Goal: Find contact information: Find contact information

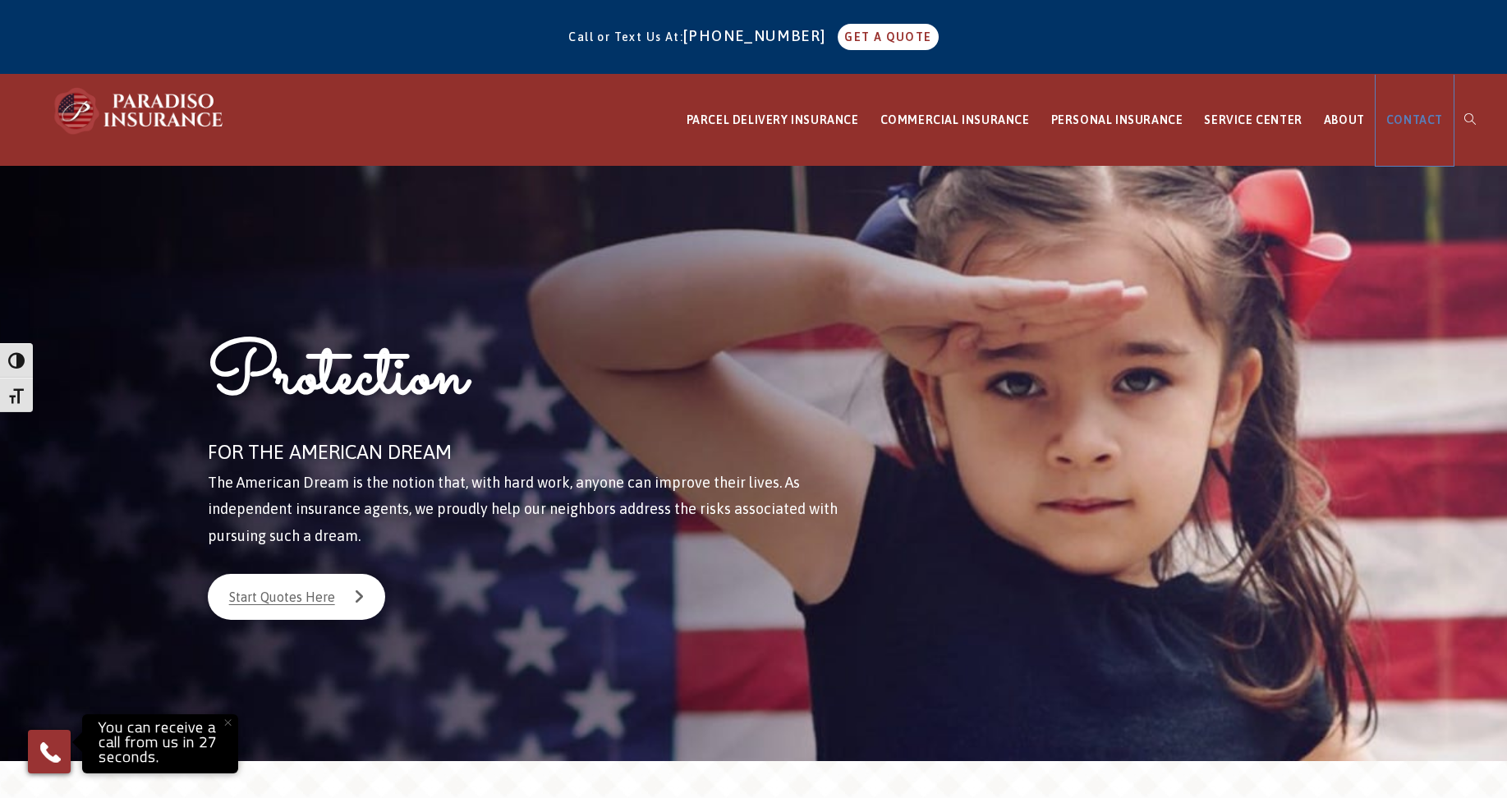
click at [1402, 121] on span "CONTACT" at bounding box center [1414, 119] width 57 height 13
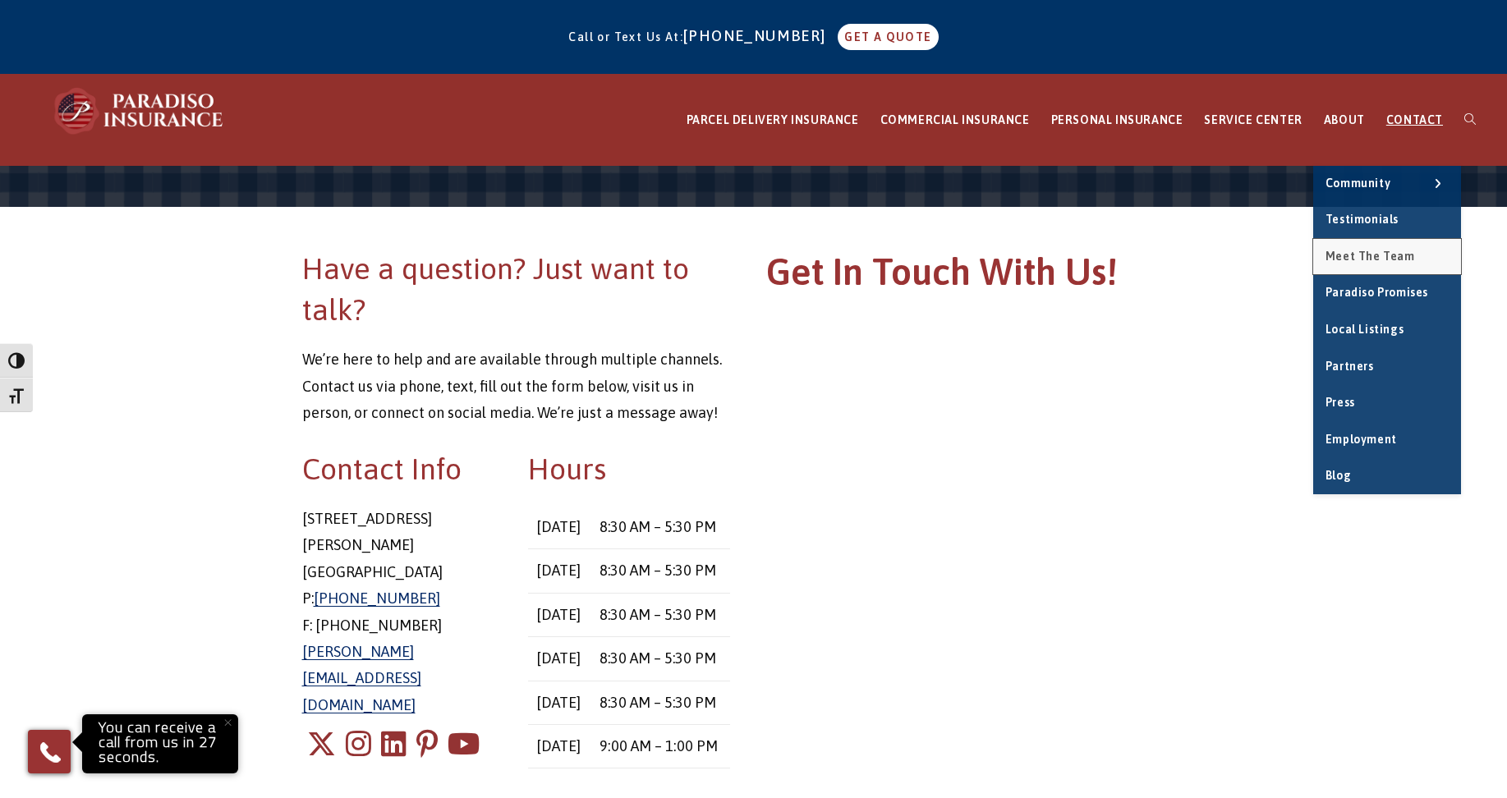
click at [1380, 250] on span "Meet the Team" at bounding box center [1369, 256] width 89 height 13
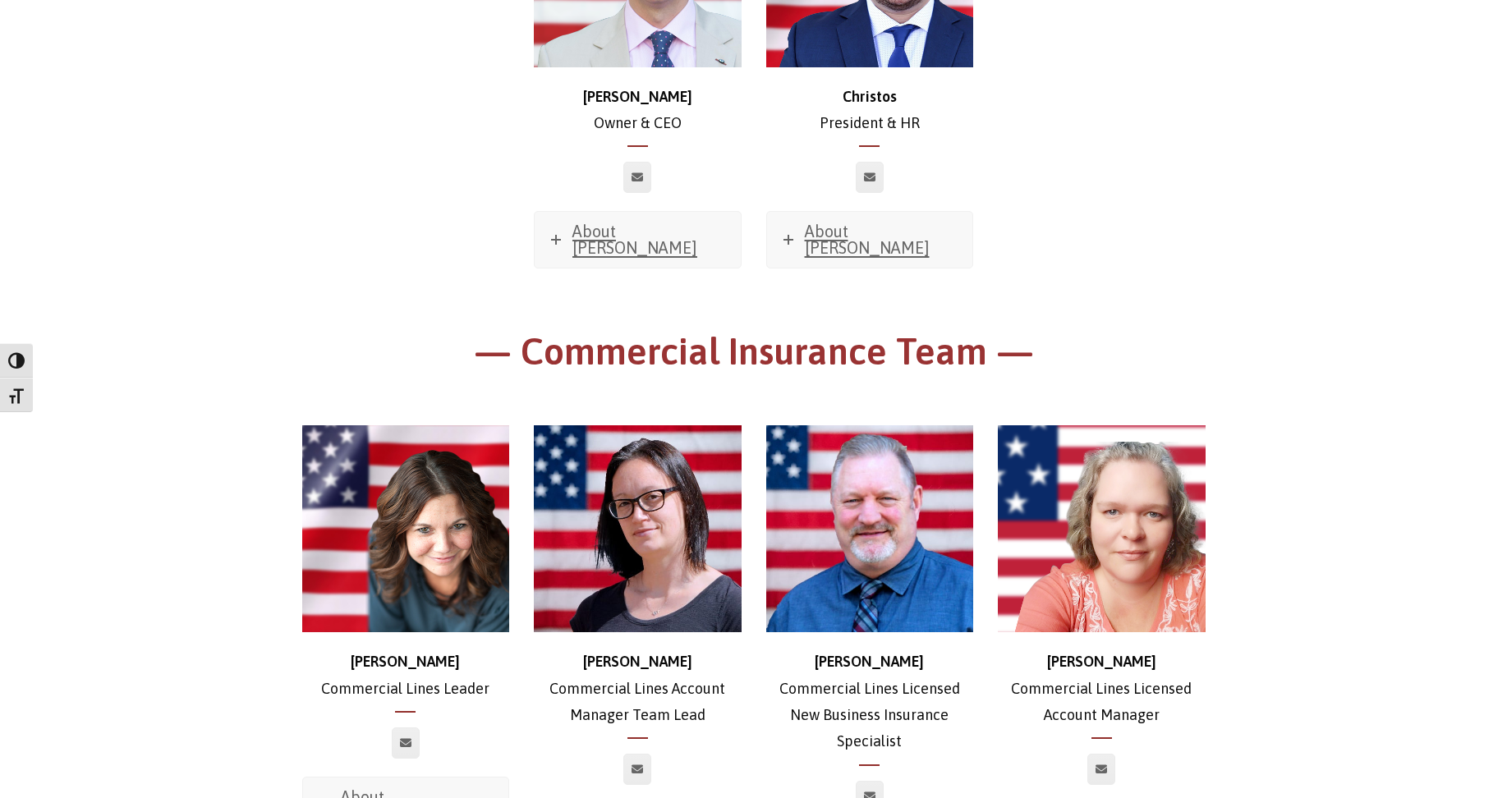
scroll to position [493, 0]
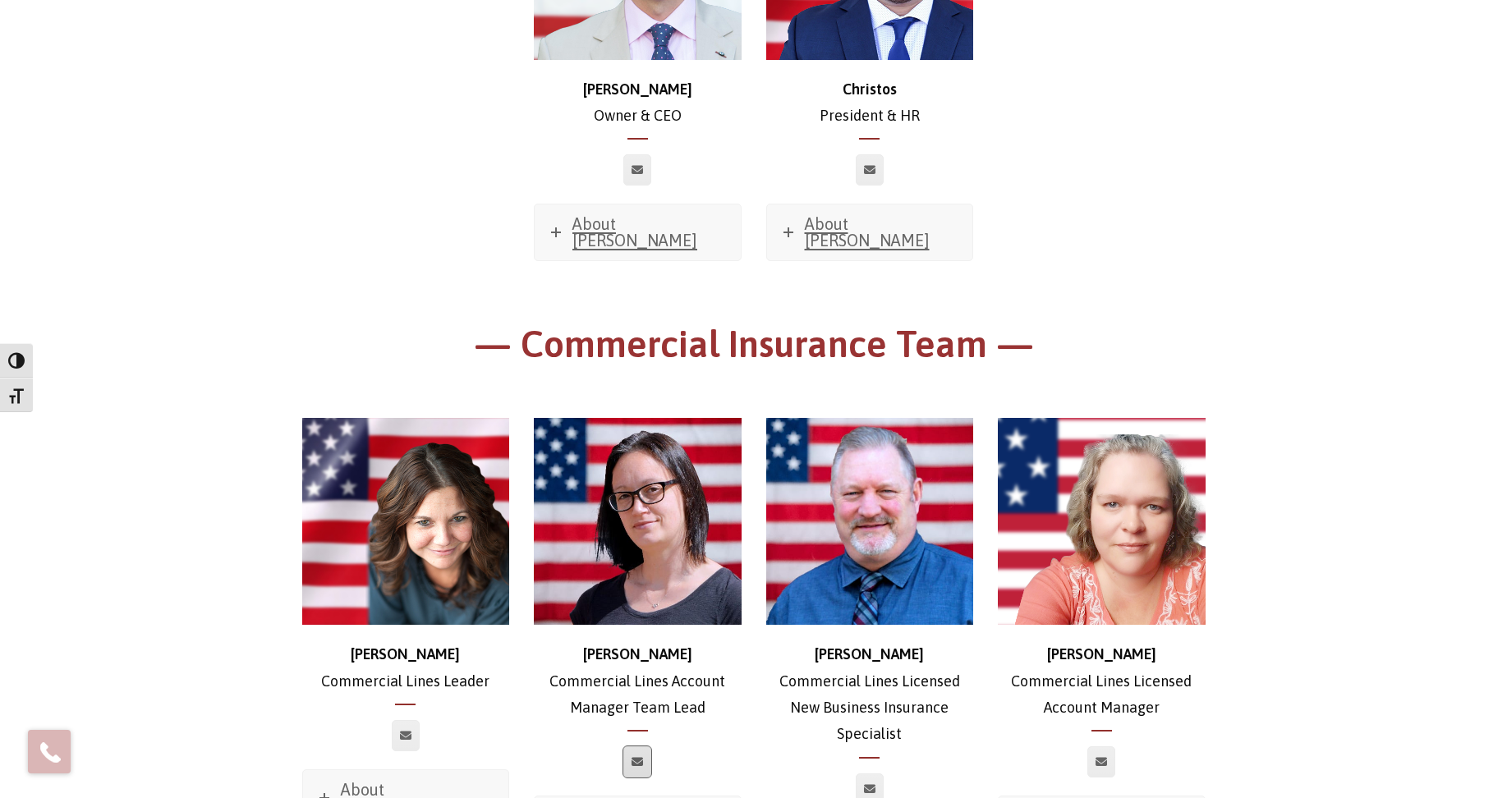
click at [636, 757] on icon at bounding box center [636, 762] width 11 height 10
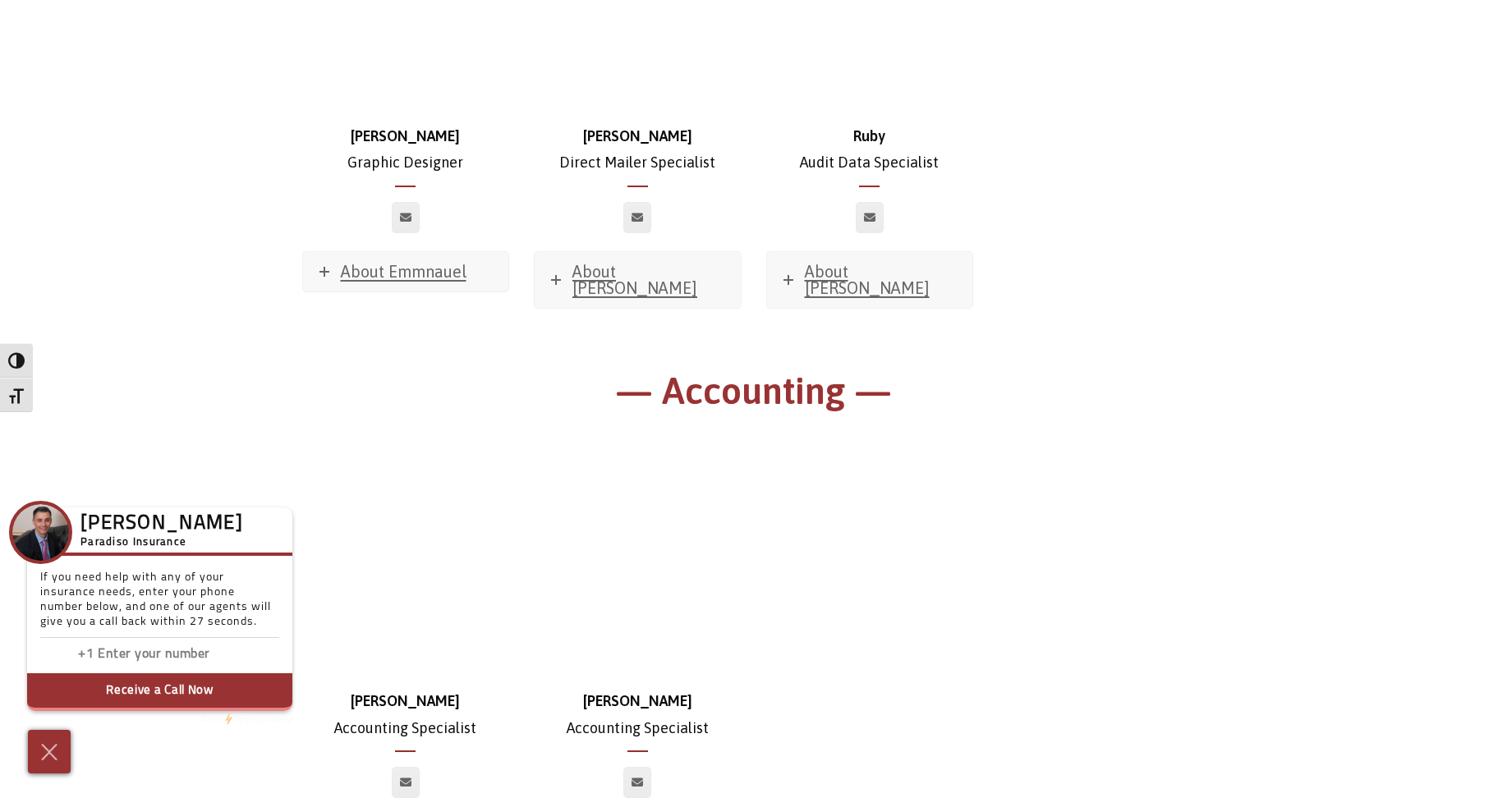
scroll to position [8835, 0]
